Goal: Task Accomplishment & Management: Use online tool/utility

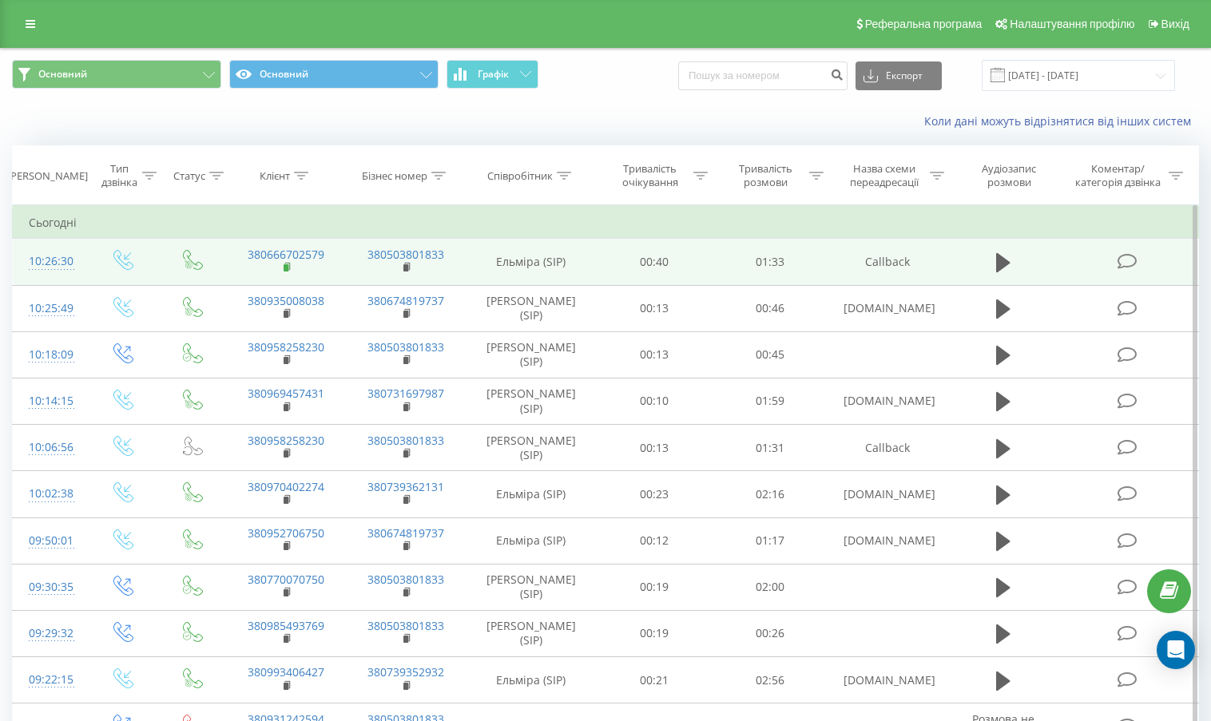
click at [284, 272] on icon at bounding box center [288, 267] width 9 height 11
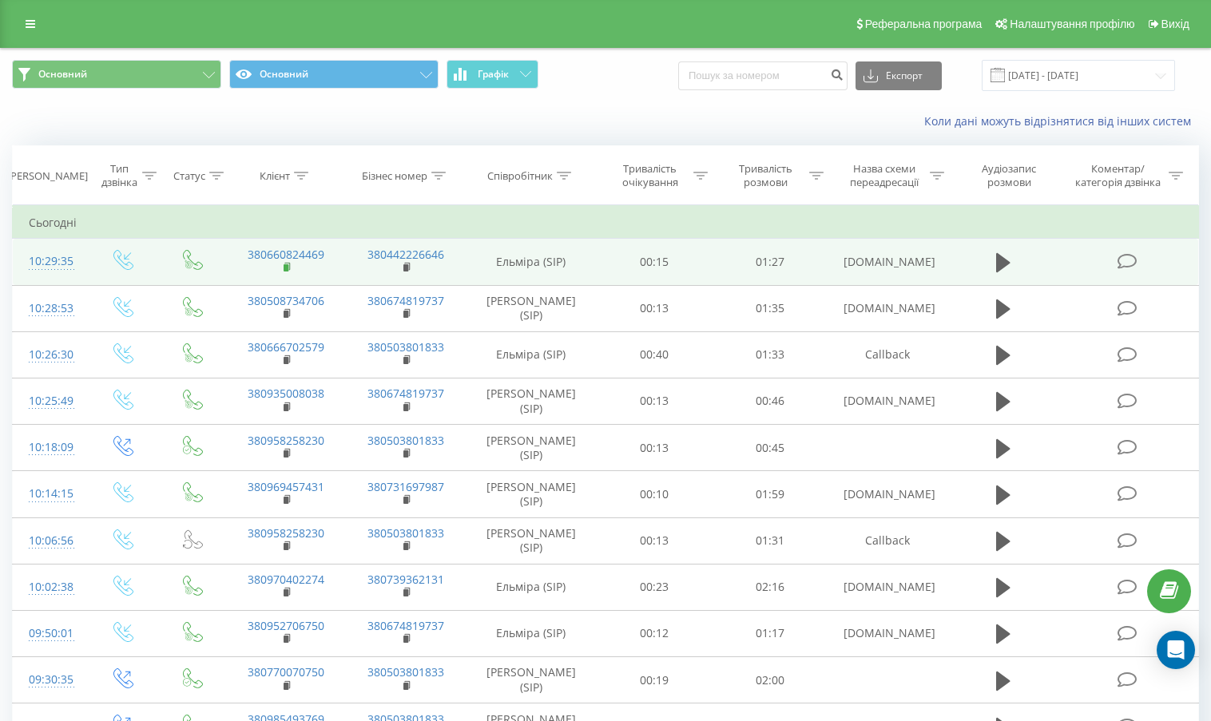
click at [287, 266] on rect at bounding box center [286, 267] width 5 height 7
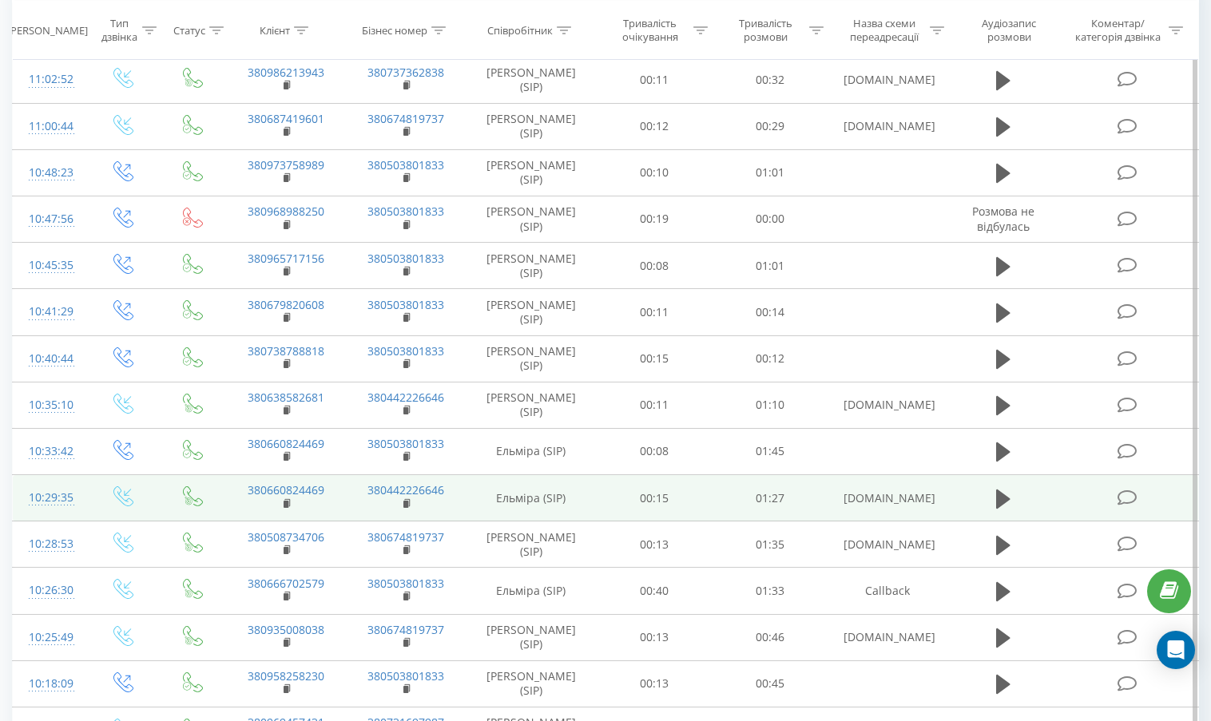
scroll to position [180, 0]
